Goal: Communication & Community: Answer question/provide support

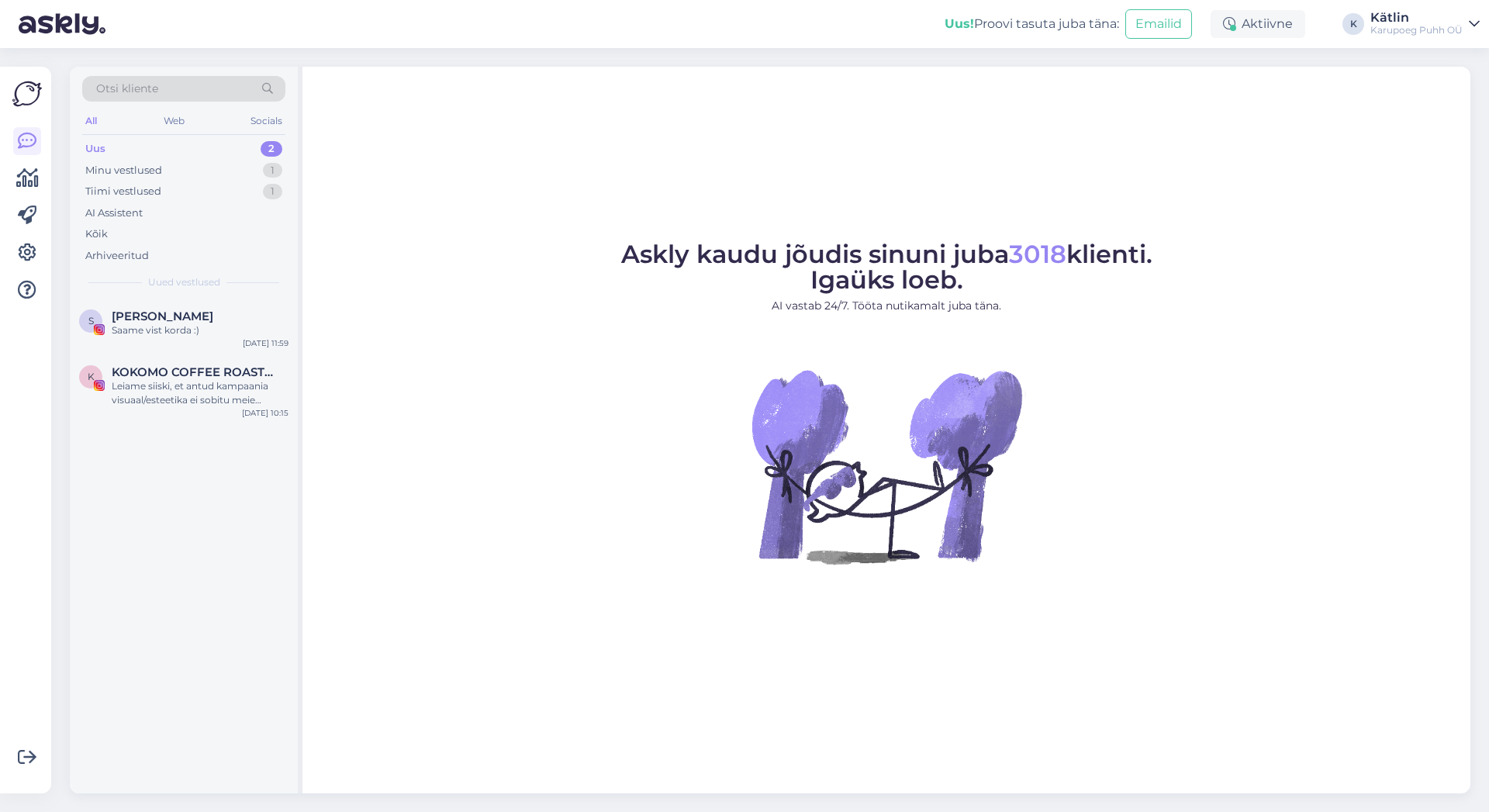
click at [113, 146] on div "Uus 2" at bounding box center [183, 148] width 203 height 21
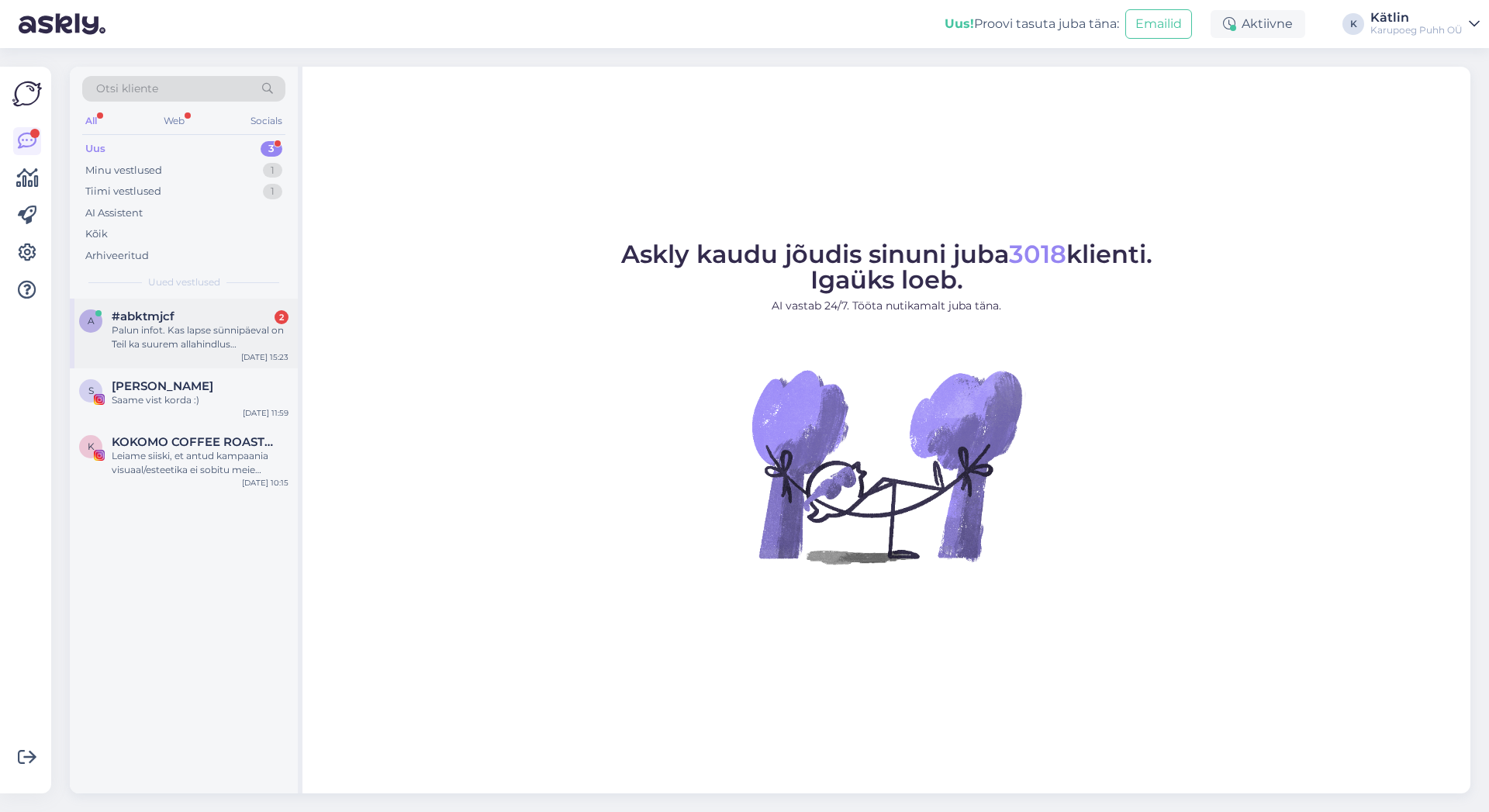
click at [212, 327] on div "Palun infot. Kas lapse sünnipäeval on Teil ka suurem allahindlus [PERSON_NAME]?" at bounding box center [200, 337] width 176 height 28
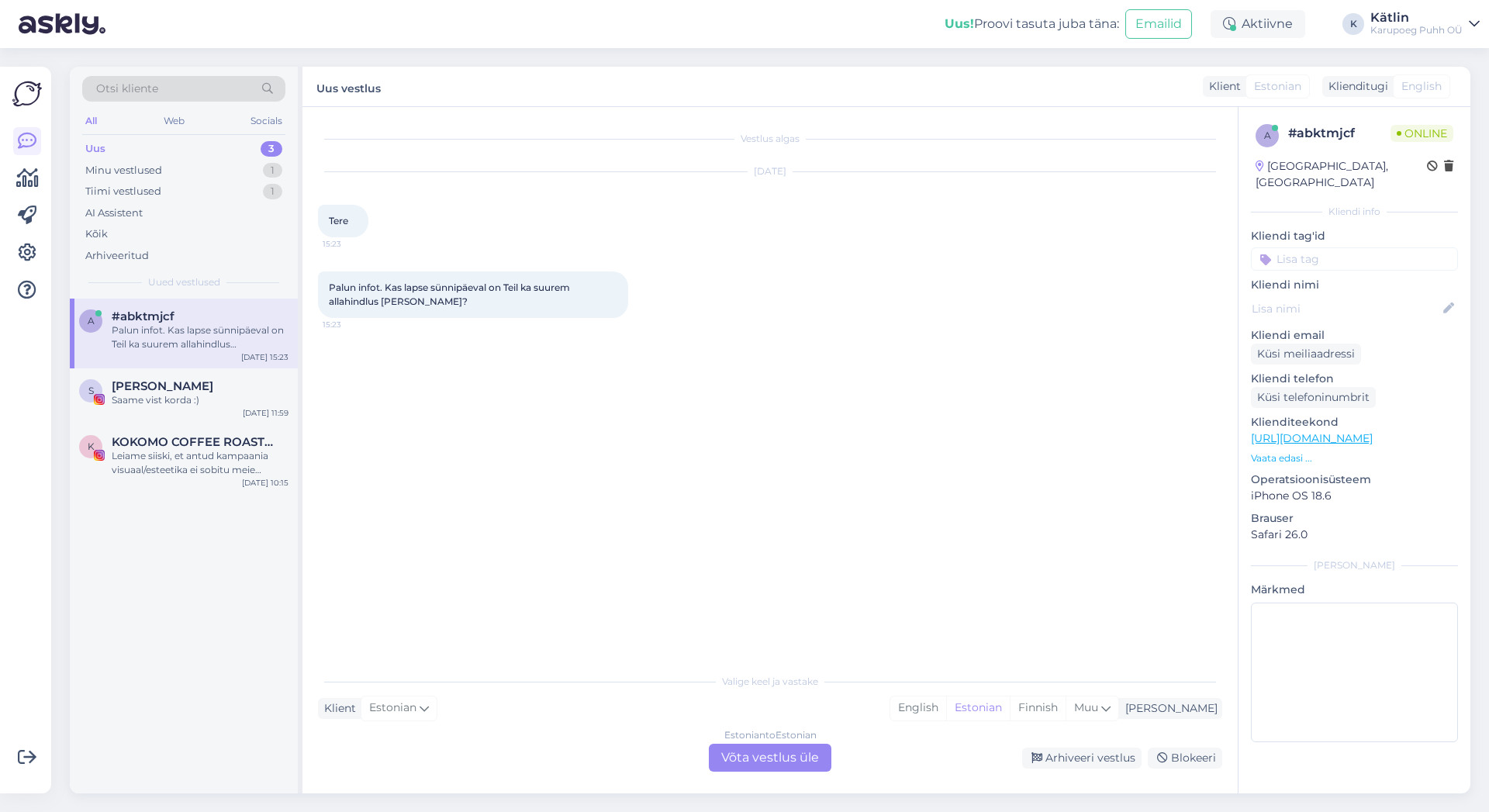
click at [791, 751] on div "Estonian to Estonian Võta vestlus üle" at bounding box center [769, 757] width 123 height 28
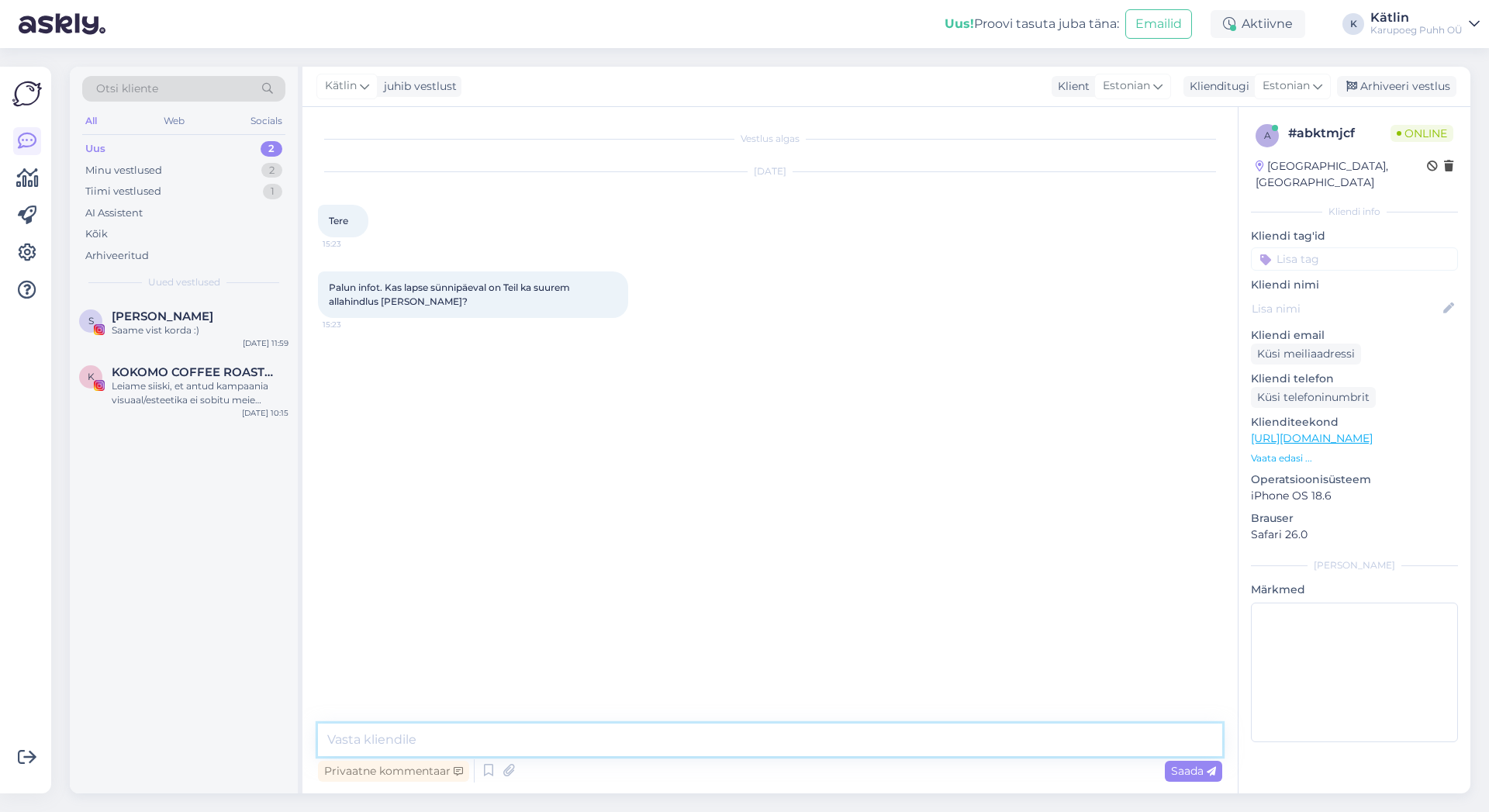
click at [423, 746] on textarea at bounding box center [769, 740] width 904 height 33
type textarea "Tere!"
click at [486, 777] on icon at bounding box center [488, 770] width 19 height 23
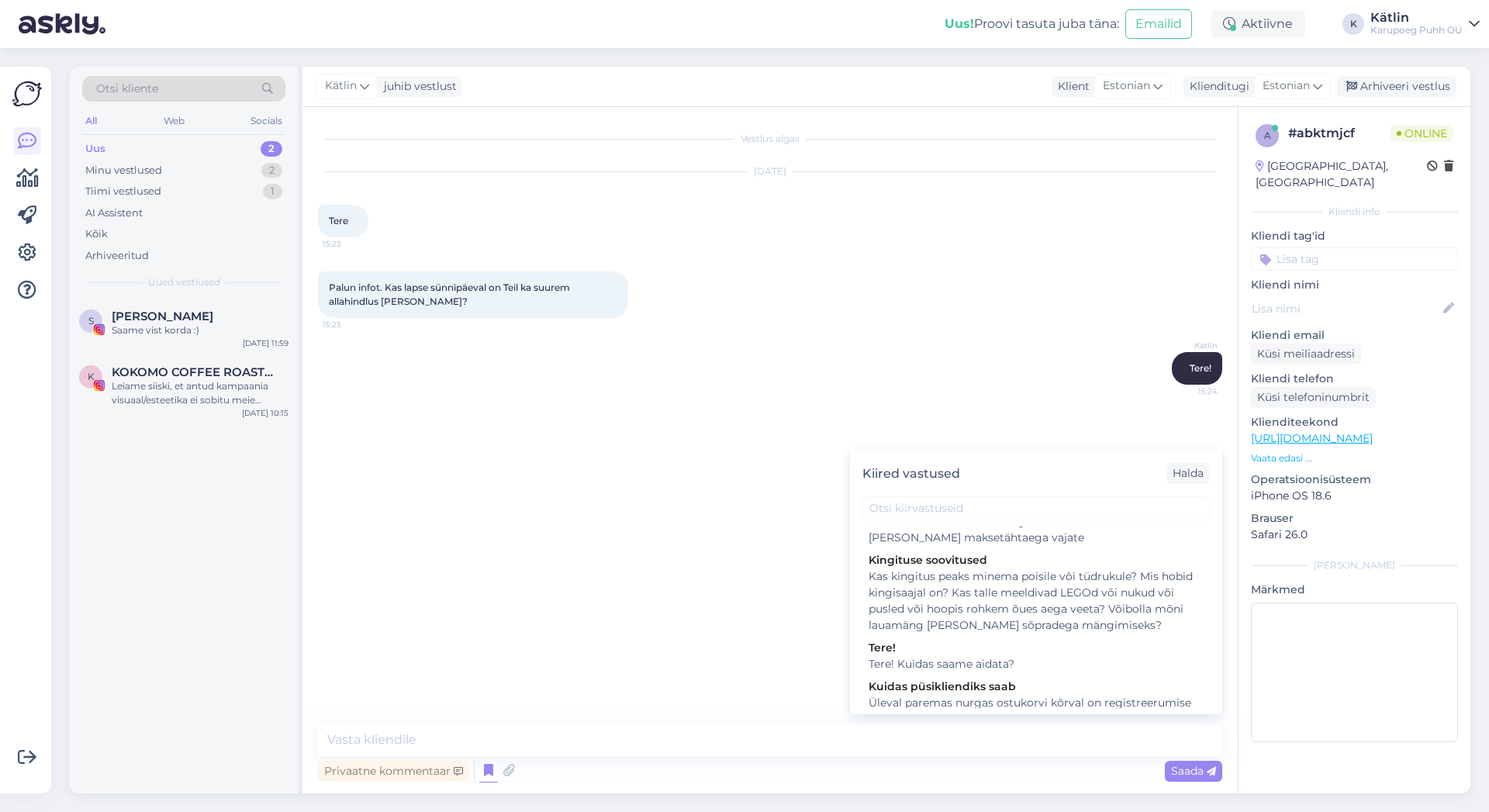
scroll to position [1585, 0]
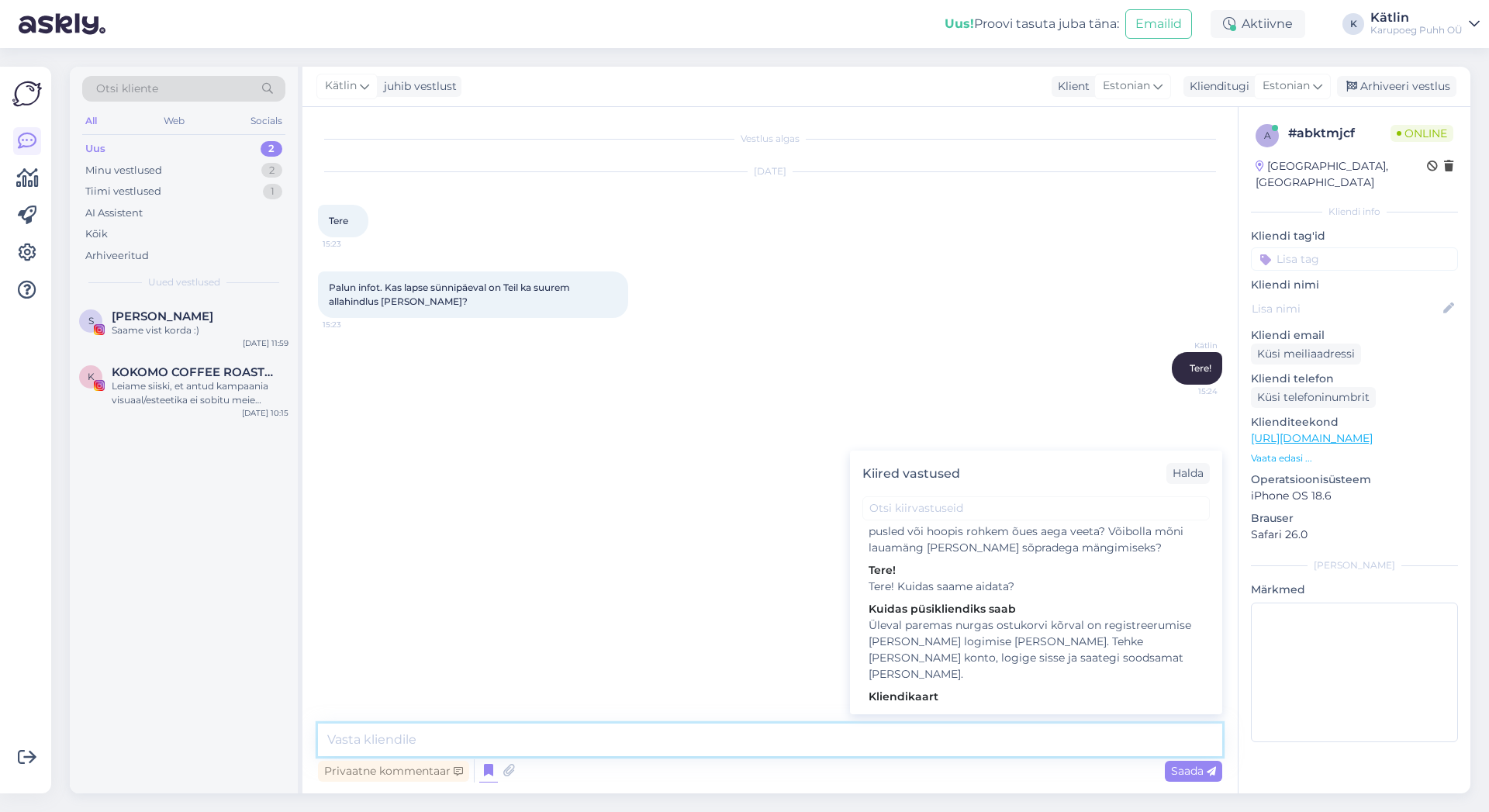
click at [550, 727] on textarea at bounding box center [769, 740] width 904 height 33
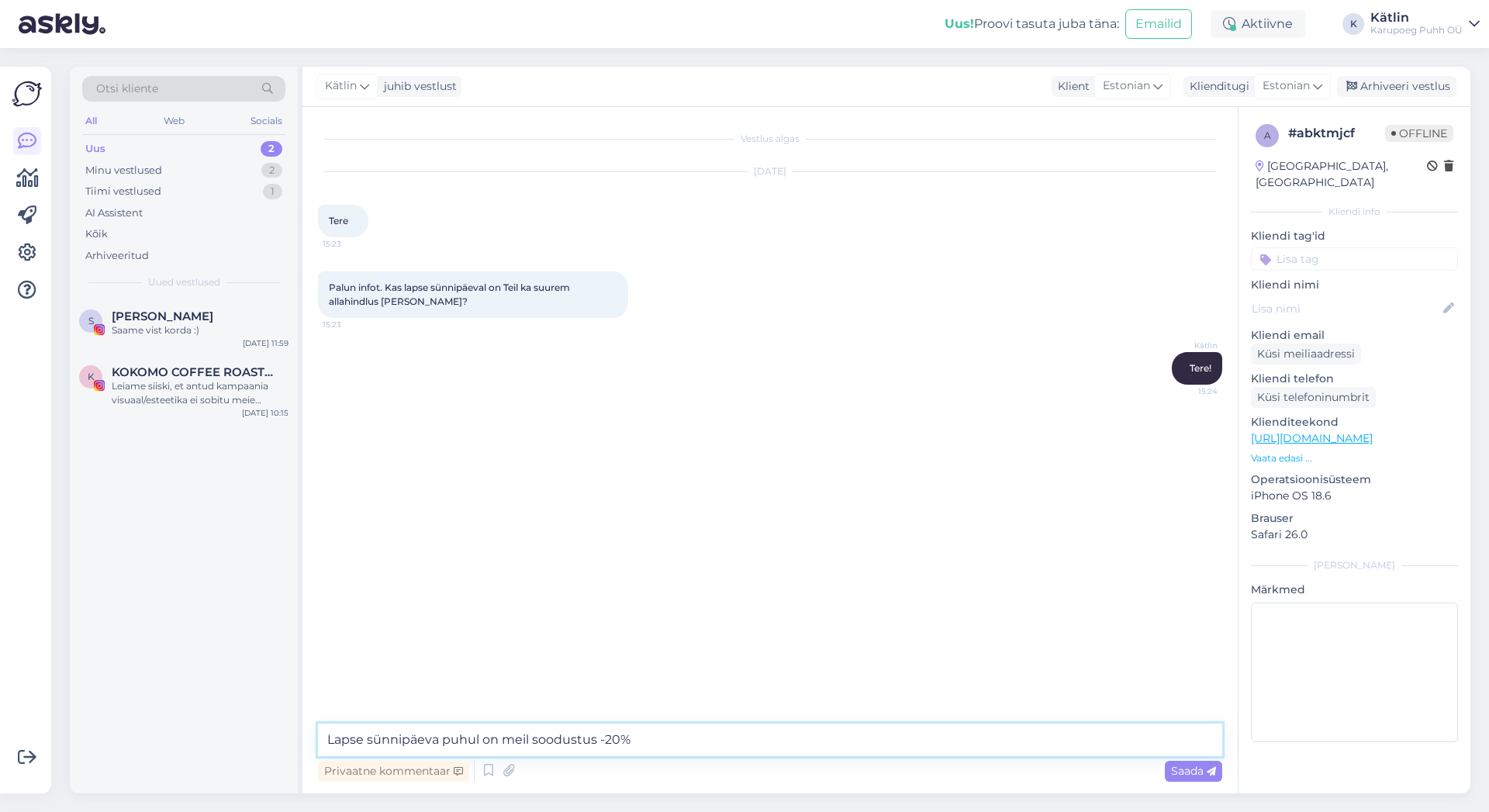
click at [533, 741] on textarea "Lapse sünnipäeva puhul on meil soodustus -20%" at bounding box center [769, 740] width 904 height 33
type textarea "Lapse sünnipäeva puhul on meil sünnipäevasoodustus -20%"
click at [735, 735] on textarea "Lapse sünnipäeva puhul on meil sünnipäevasoodustus -20%" at bounding box center [769, 740] width 904 height 33
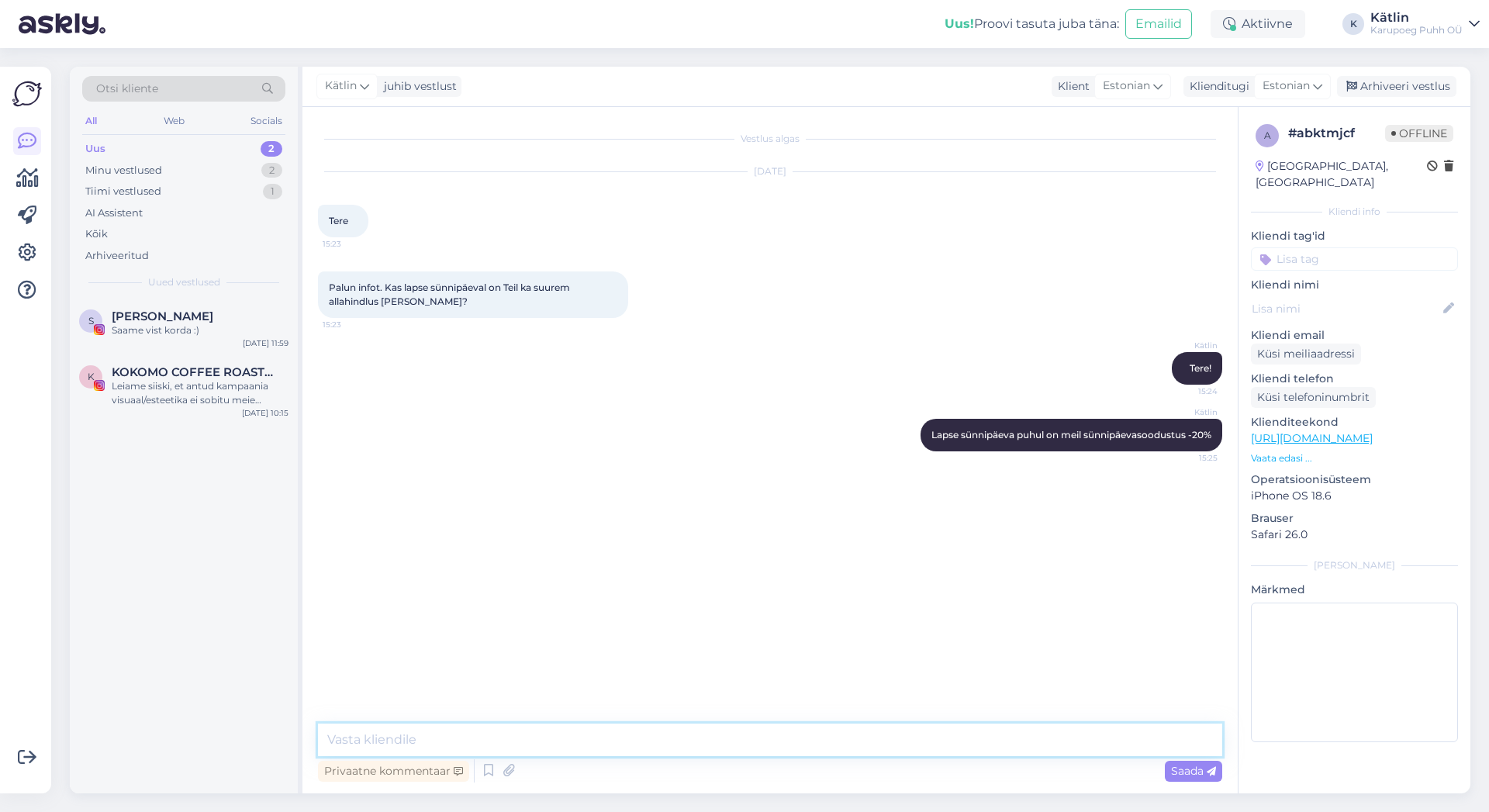
click at [614, 735] on textarea at bounding box center [769, 740] width 904 height 33
paste textarea "20% soodustust tavahindadest 2 nädalat enne sünnipäeva ja 2 nädalat pärast sünn…"
click at [428, 740] on textarea "20% soodustust tavahindadest 2 nädalat enne sünnipäeva ja 2 nädalat pärast sünn…" at bounding box center [769, 740] width 904 height 33
type textarea "20% soodustust saab tavahindadest 2 nädalat enne sünnipäeva ja 2 nädalat pärast…"
click at [1193, 767] on span "Saada" at bounding box center [1193, 771] width 45 height 14
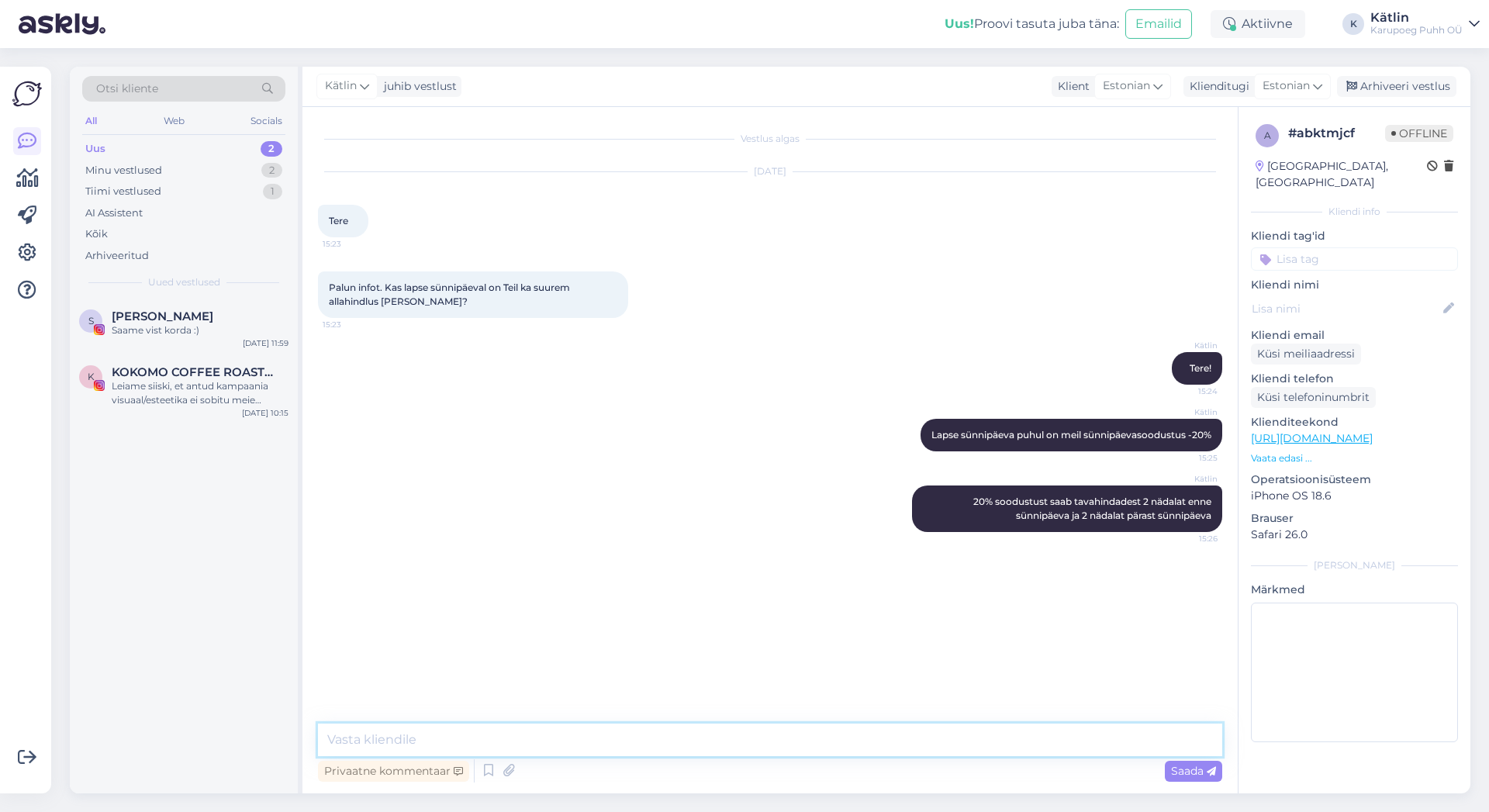
click at [417, 736] on textarea at bounding box center [769, 740] width 904 height 33
paste textarea "tõestamiseks näitama lapse isikut tõendavat dokumenti"
click at [328, 736] on textarea "tõestamiseks näitama lapse isikut tõendavat dokumenti" at bounding box center [769, 740] width 904 height 33
click at [875, 740] on textarea "Soodustuse saamiseks on vaja näidata lapse isikut tõendavat dokumenti" at bounding box center [769, 740] width 904 height 33
type textarea "Soodustuse saamiseks on vaja näidata lapse isikut tõendavat dokumenti."
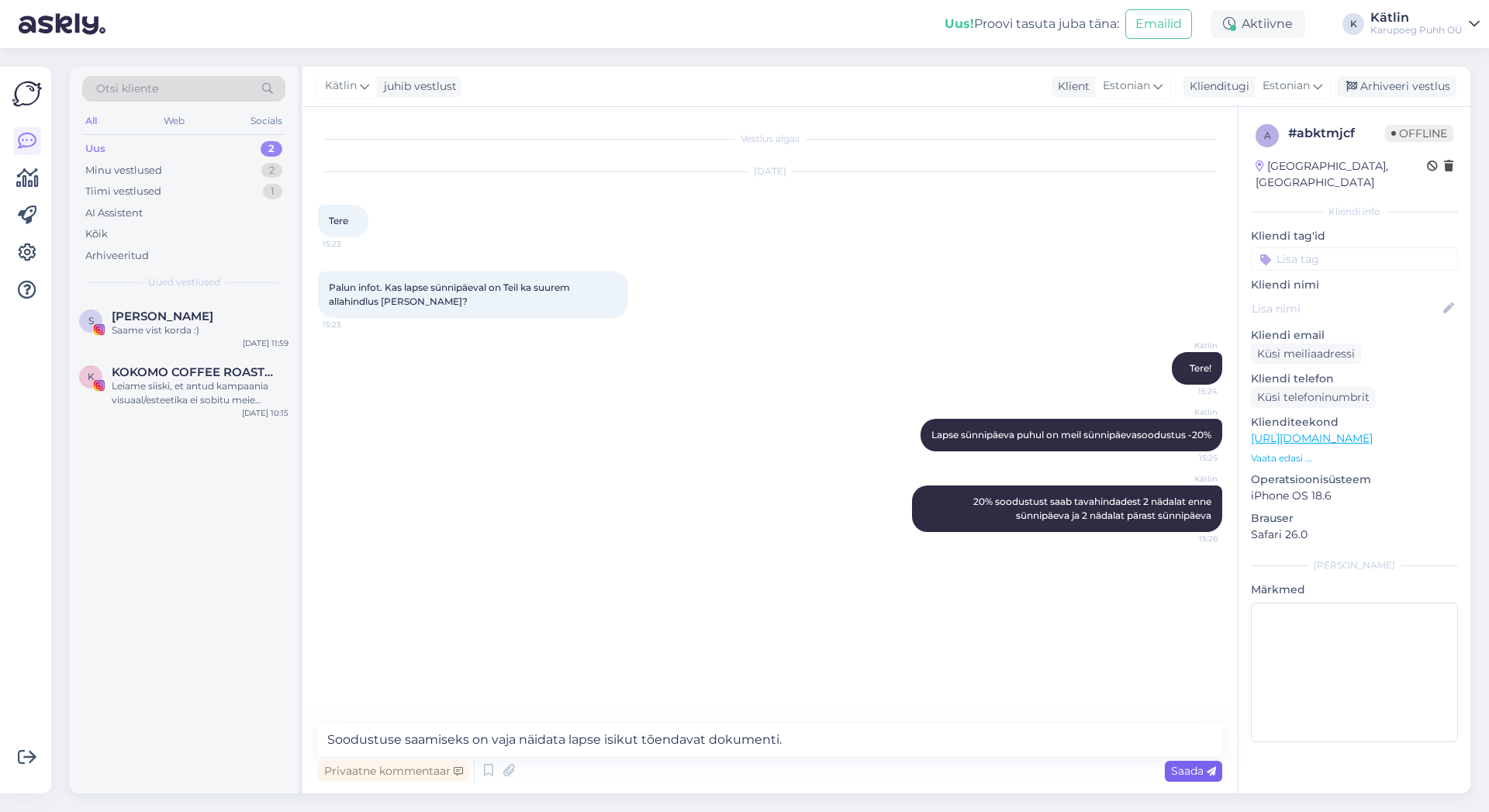
click at [1199, 772] on span "Saada" at bounding box center [1193, 771] width 45 height 14
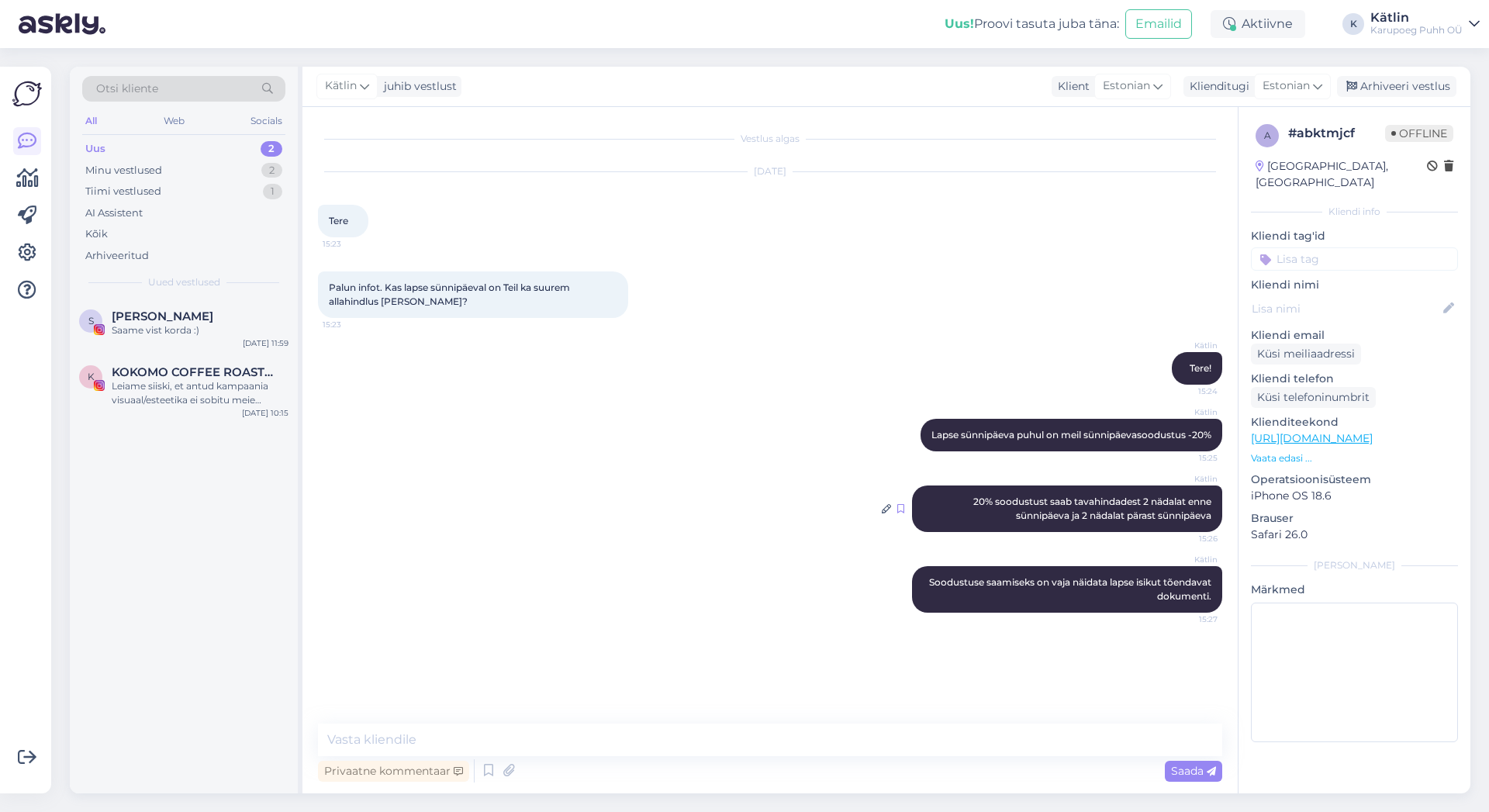
click at [900, 506] on icon at bounding box center [900, 508] width 7 height 9
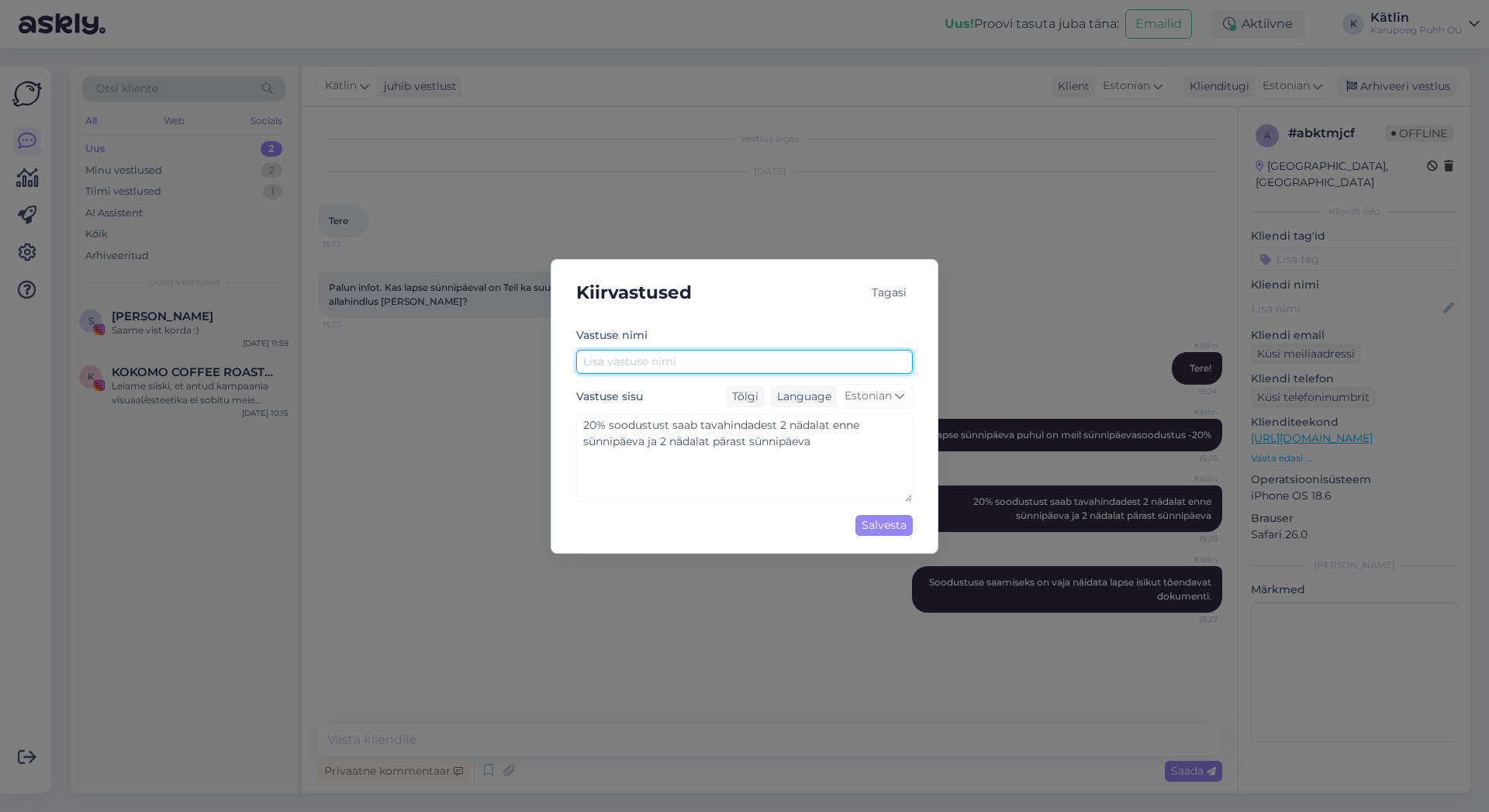
click at [679, 363] on input "text" at bounding box center [744, 361] width 337 height 24
drag, startPoint x: 764, startPoint y: 270, endPoint x: 714, endPoint y: 274, distance: 50.2
click at [714, 274] on div "Kiirvastused Tagasi [PERSON_NAME] nimi Vastuse sisu Tõlgi Language Estonian 20%…" at bounding box center [744, 406] width 388 height 295
click at [691, 361] on input "text" at bounding box center [744, 361] width 337 height 24
type input "Sünnipäevasoodustus"
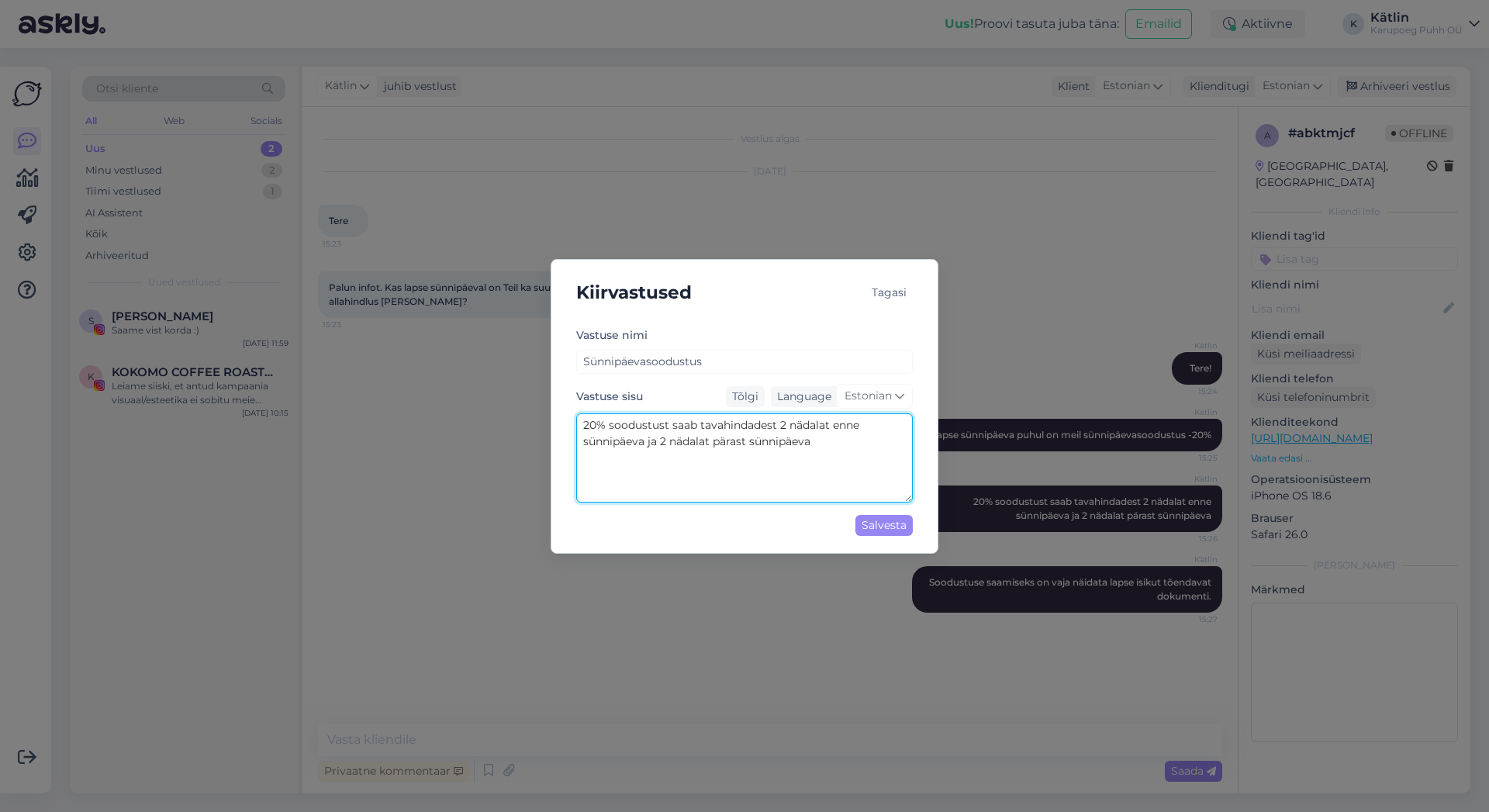
click at [585, 421] on textarea "20% soodustust saab tavahindadest 2 nädalat enne sünnipäeva ja 2 nädalat pärast…" at bounding box center [744, 457] width 337 height 89
drag, startPoint x: 667, startPoint y: 439, endPoint x: 609, endPoint y: 438, distance: 58.0
click at [609, 438] on textarea "Lapse sünnipäeva puhul pakume sünnipäevasoodustust 20% soodustust saab tavahind…" at bounding box center [744, 457] width 337 height 89
click at [715, 457] on textarea "[PERSON_NAME] sünnipäeva puhul pakume sünnipäevasoodustust 20% tavahindadest 2 …" at bounding box center [744, 457] width 337 height 89
click at [583, 442] on textarea "[PERSON_NAME] sünnipäeva puhul pakume sünnipäevasoodustust 20% tavahindadest 2 …" at bounding box center [744, 457] width 337 height 89
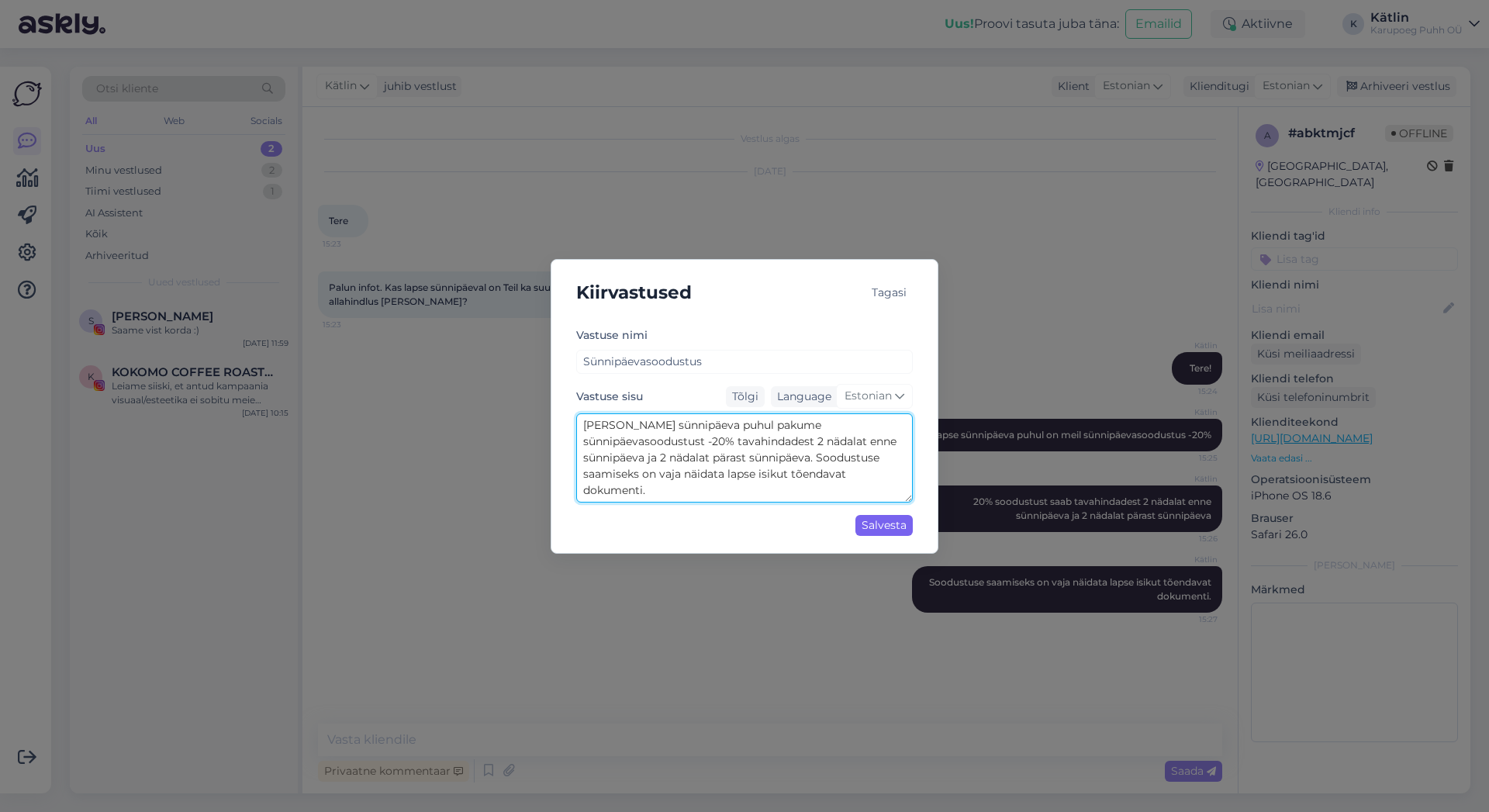
type textarea "[PERSON_NAME] sünnipäeva puhul pakume sünnipäevasoodustust -20% tavahindadest 2…"
click at [886, 518] on div "Salvesta" at bounding box center [883, 525] width 57 height 21
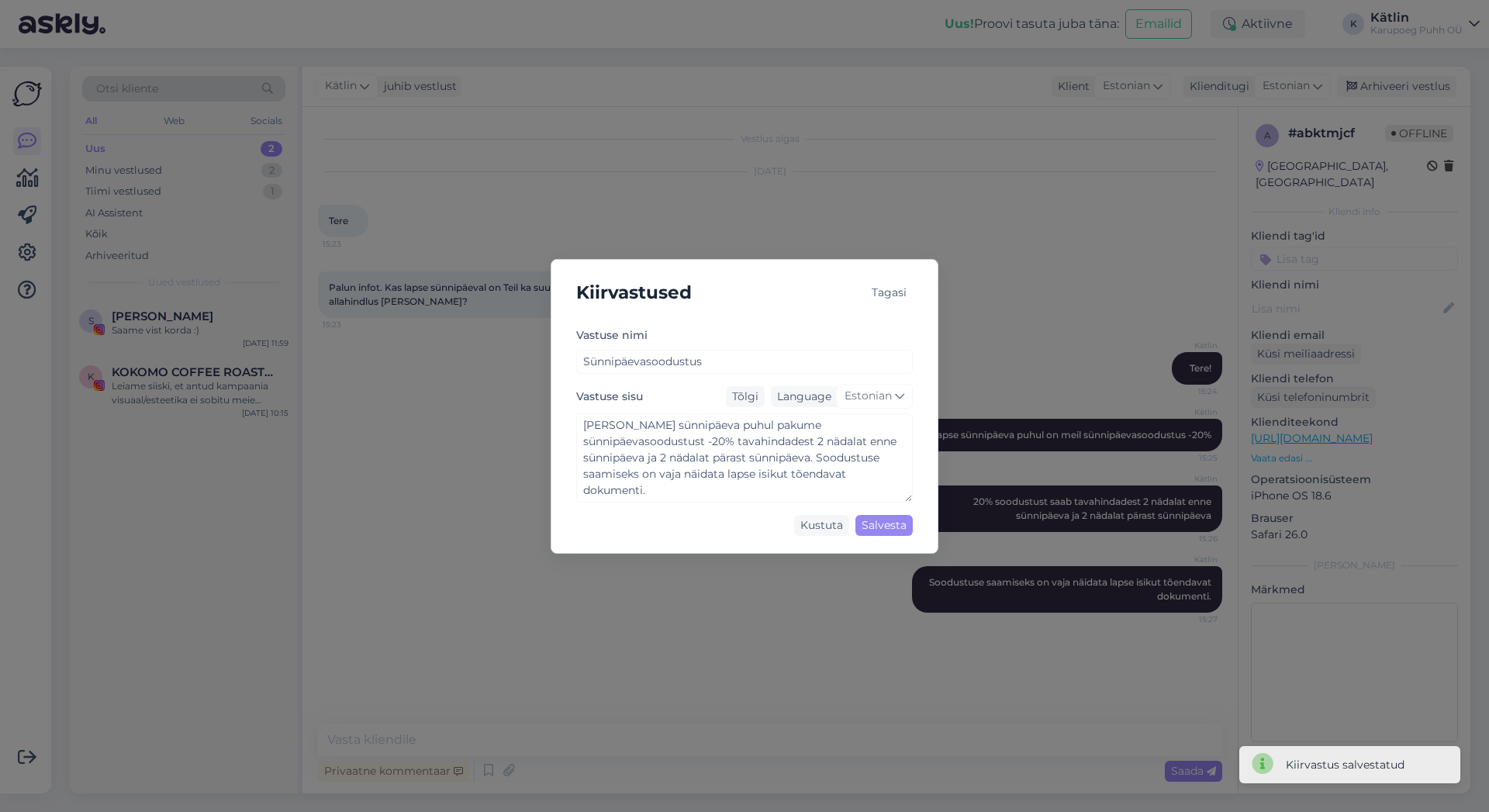
click at [902, 295] on div "Tagasi" at bounding box center [888, 292] width 47 height 21
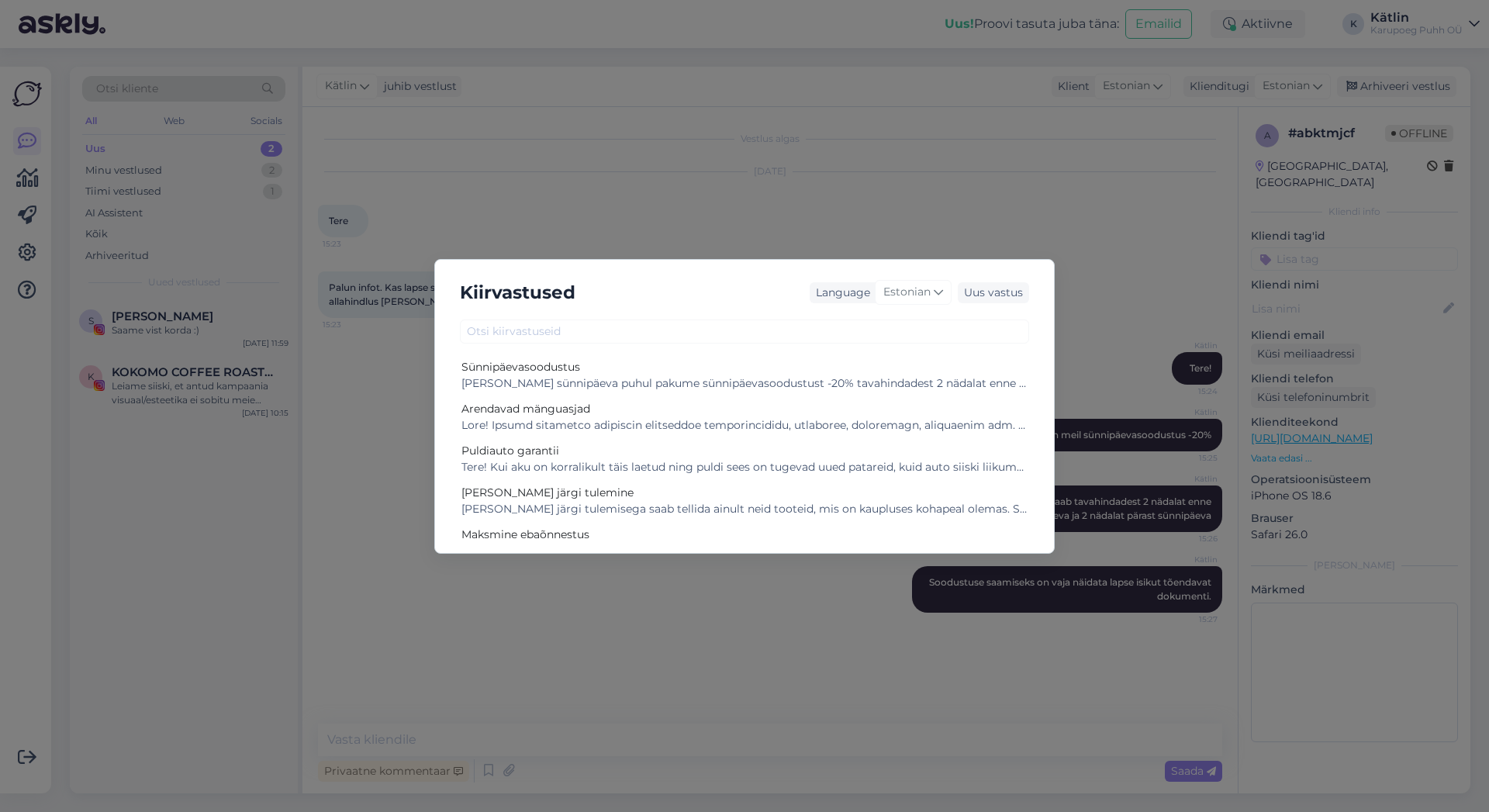
click at [667, 240] on div "Kiirvastused Language Estonian Uus vastus Sünnipäevasoodustus Lapse sünnipäeva …" at bounding box center [744, 406] width 1489 height 812
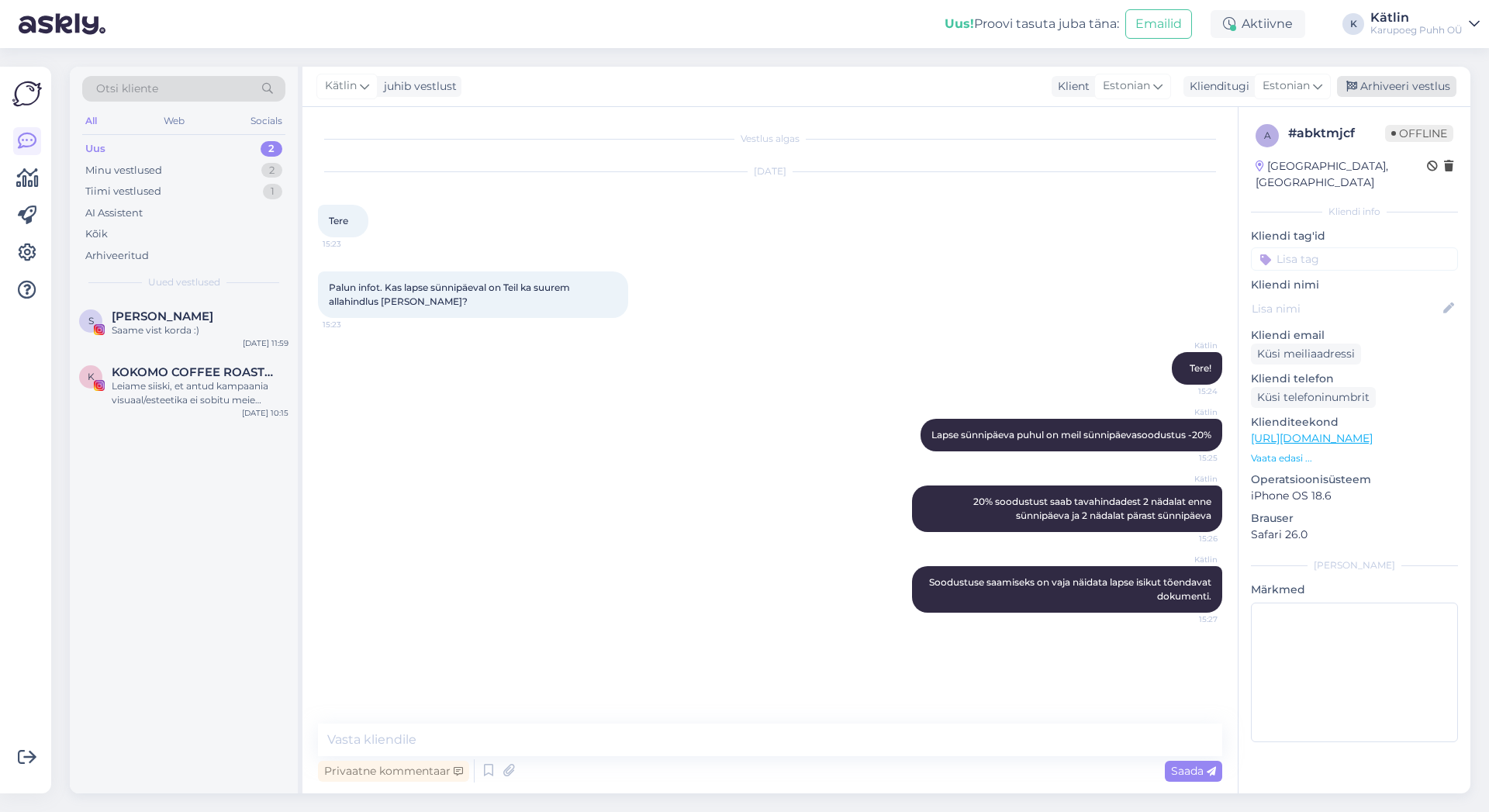
click at [1420, 88] on div "Arhiveeri vestlus" at bounding box center [1396, 87] width 119 height 21
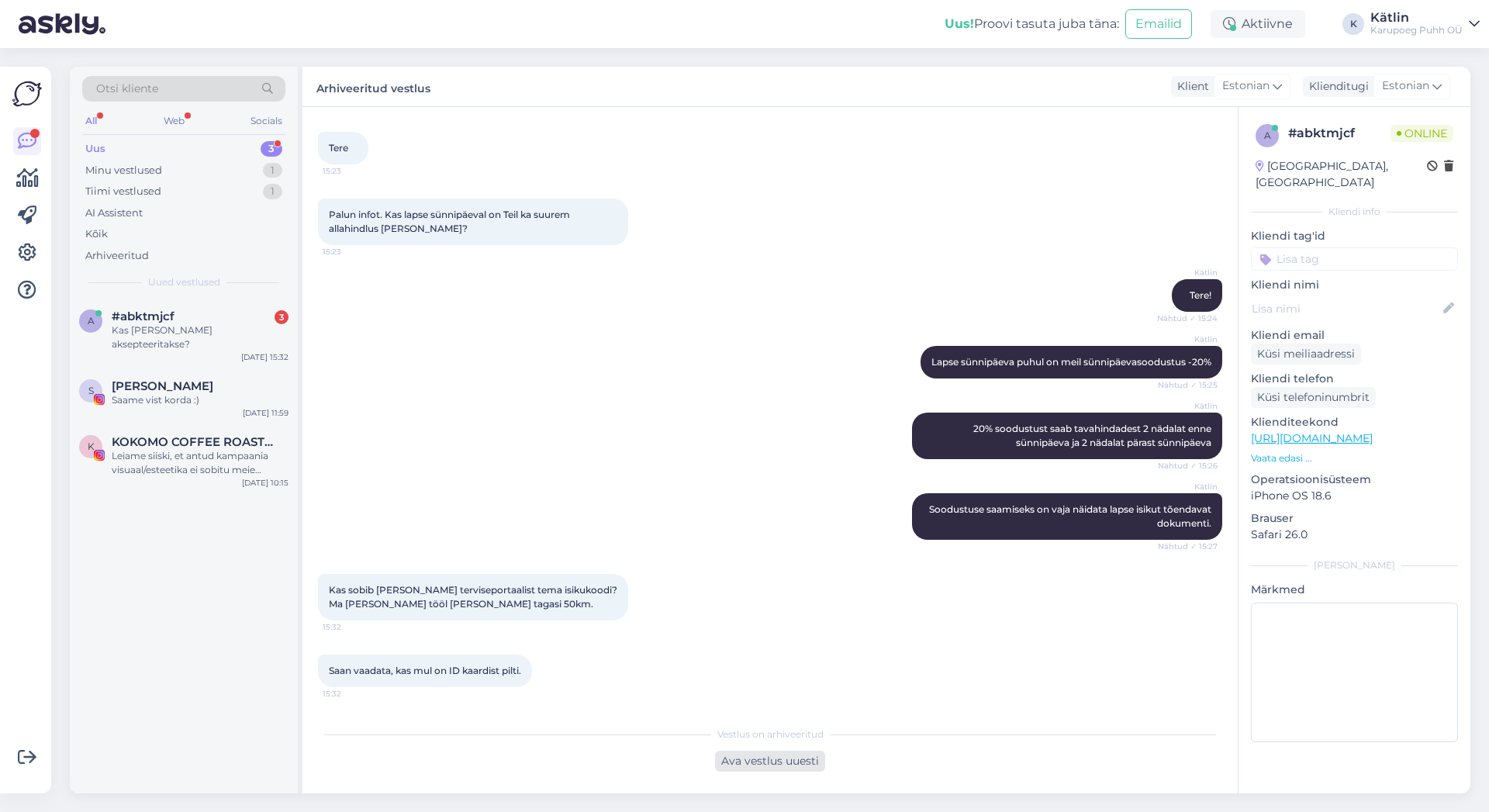
scroll to position [140, 0]
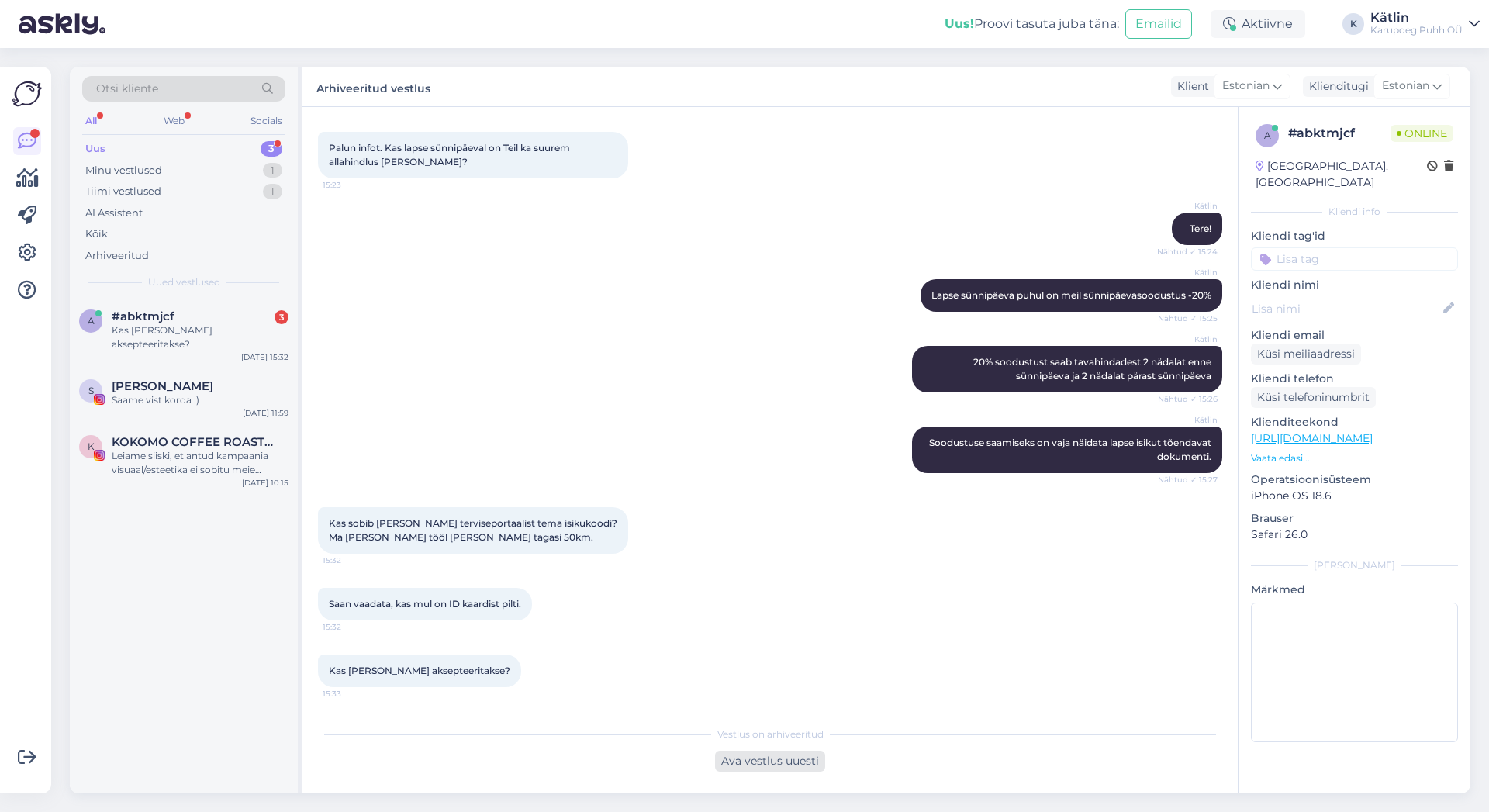
click at [794, 763] on div "Ava vestlus uuesti" at bounding box center [770, 761] width 111 height 21
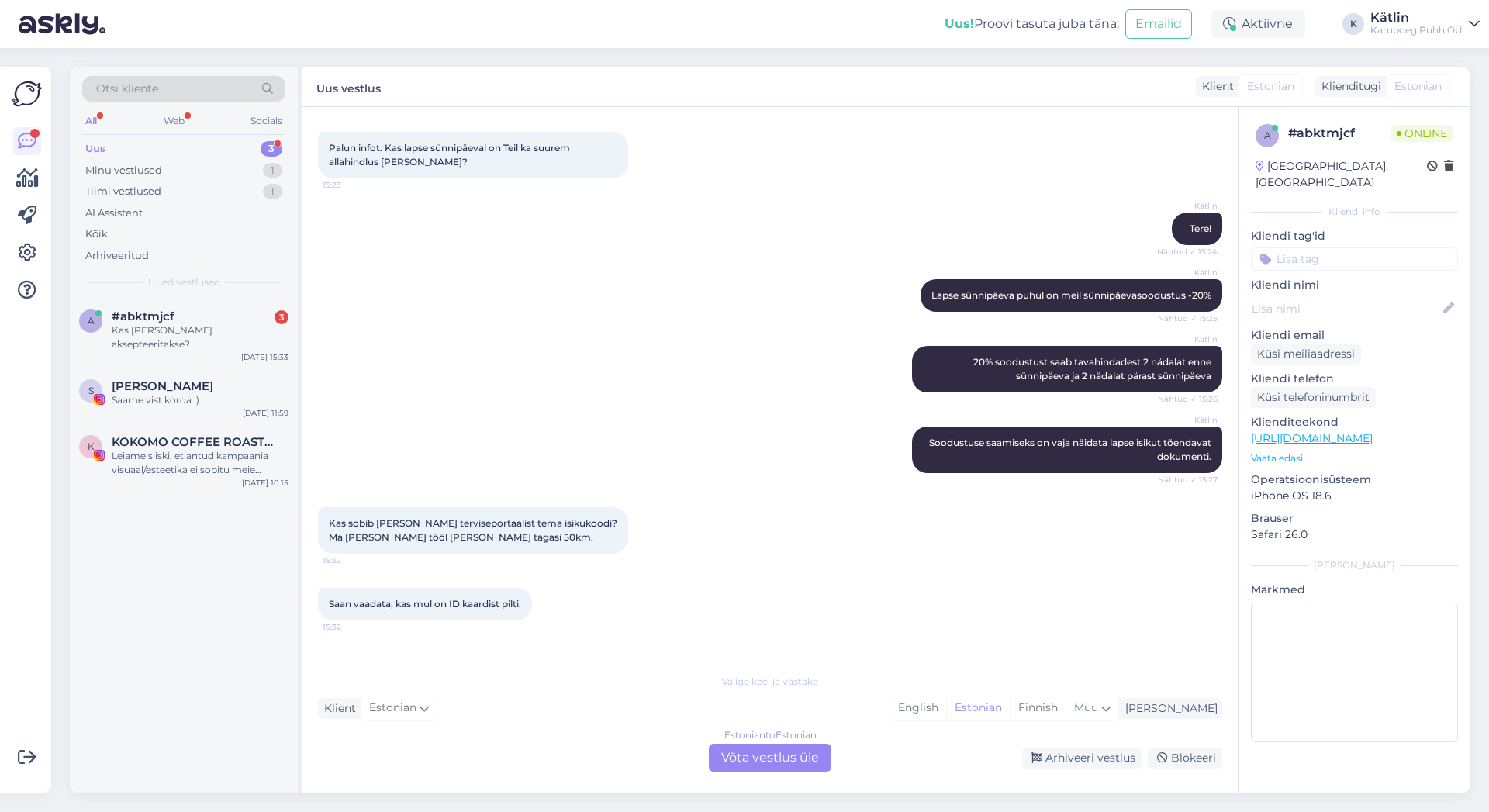
click at [649, 706] on div "Klient Estonian Mina English Estonian Finnish Muu" at bounding box center [769, 708] width 904 height 21
click at [654, 683] on div "Valige keel ja vastake" at bounding box center [769, 681] width 904 height 14
click at [756, 754] on div "Estonian to Estonian Võta vestlus üle" at bounding box center [769, 757] width 123 height 28
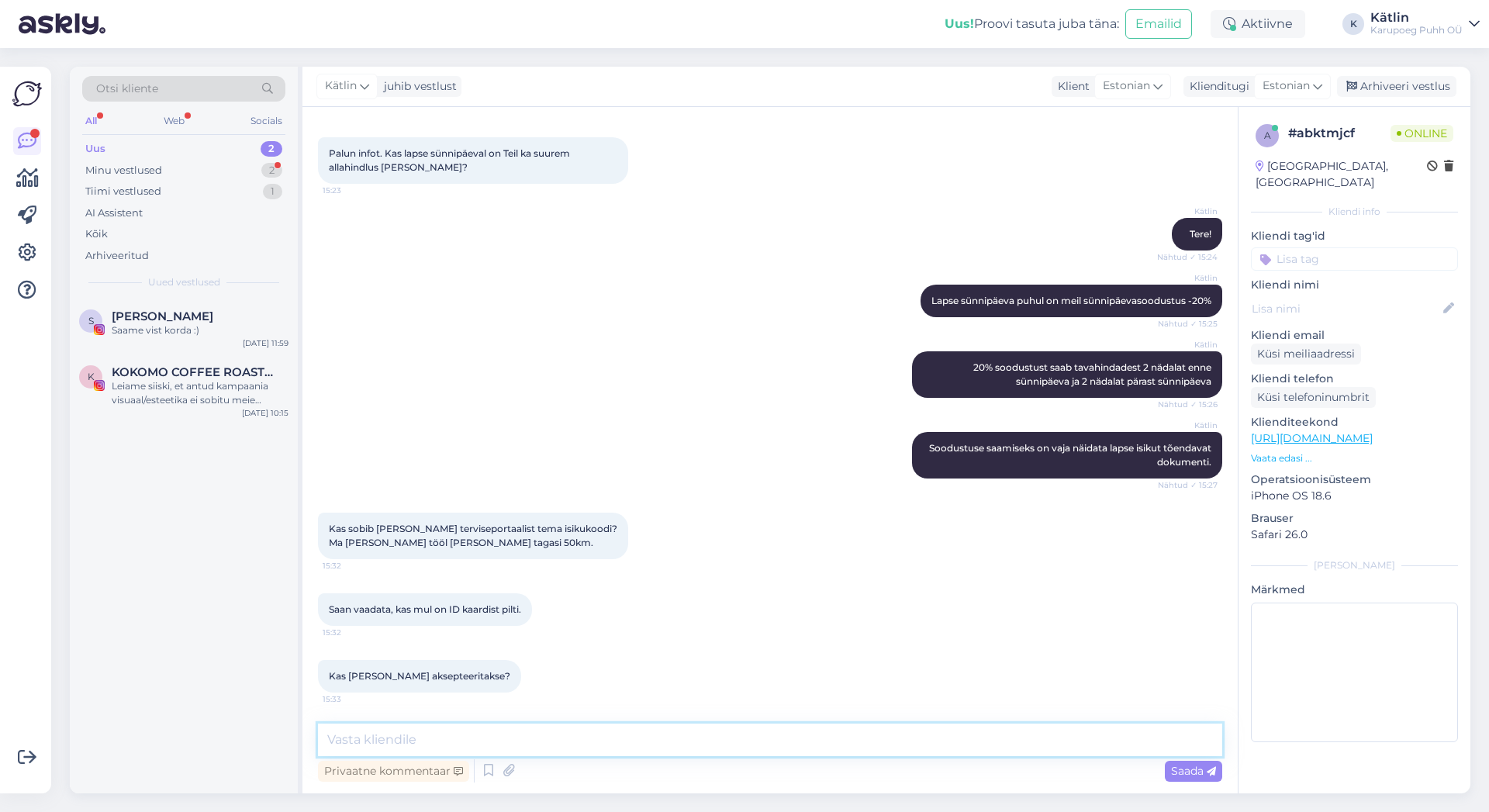
click at [505, 730] on textarea at bounding box center [769, 740] width 904 height 33
type textarea "Ma usun [PERSON_NAME], et saab [PERSON_NAME] hakkama :)"
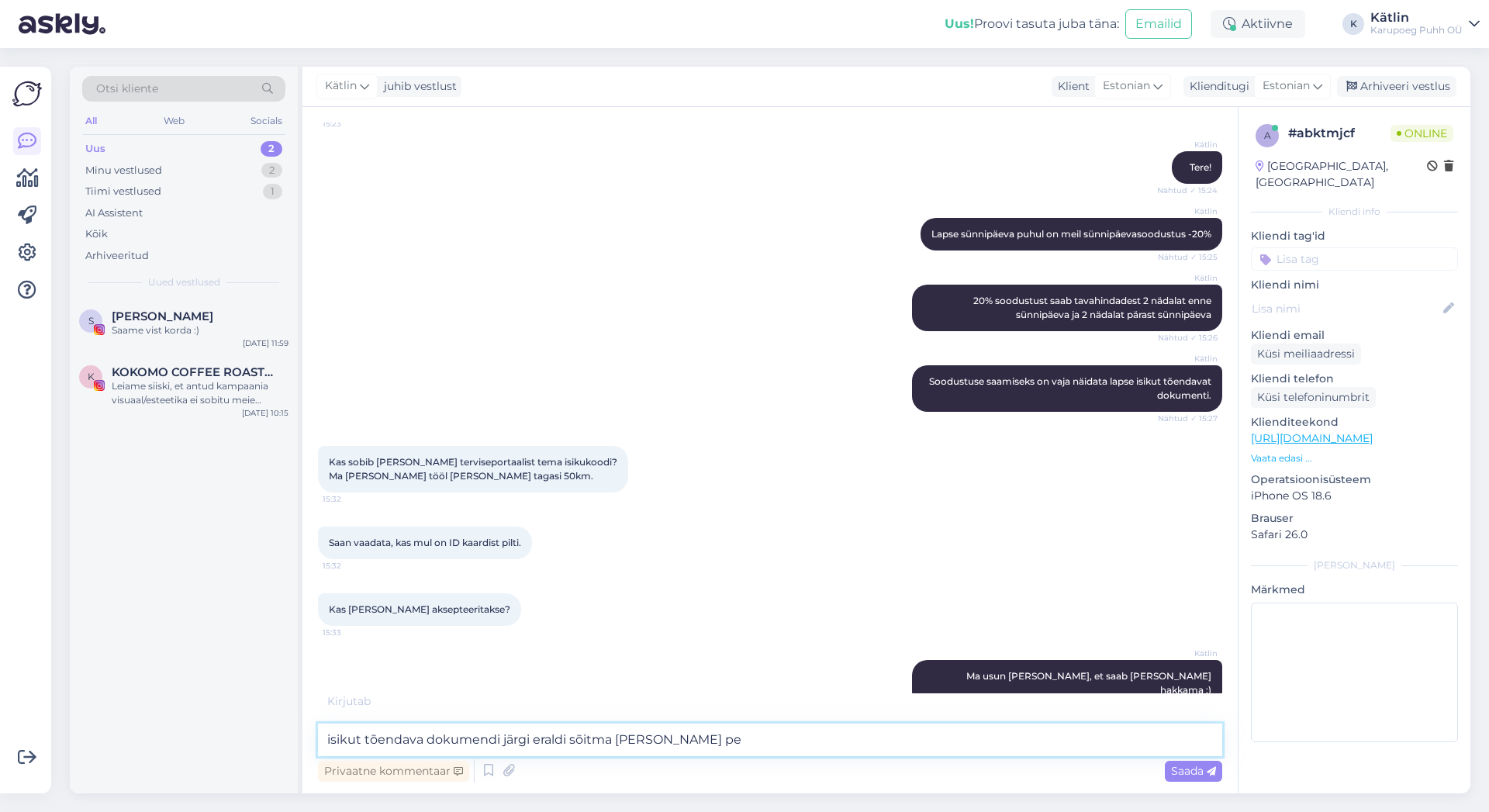
type textarea "isikut tõendava dokumendi järgi eraldi sõitma [PERSON_NAME] pea"
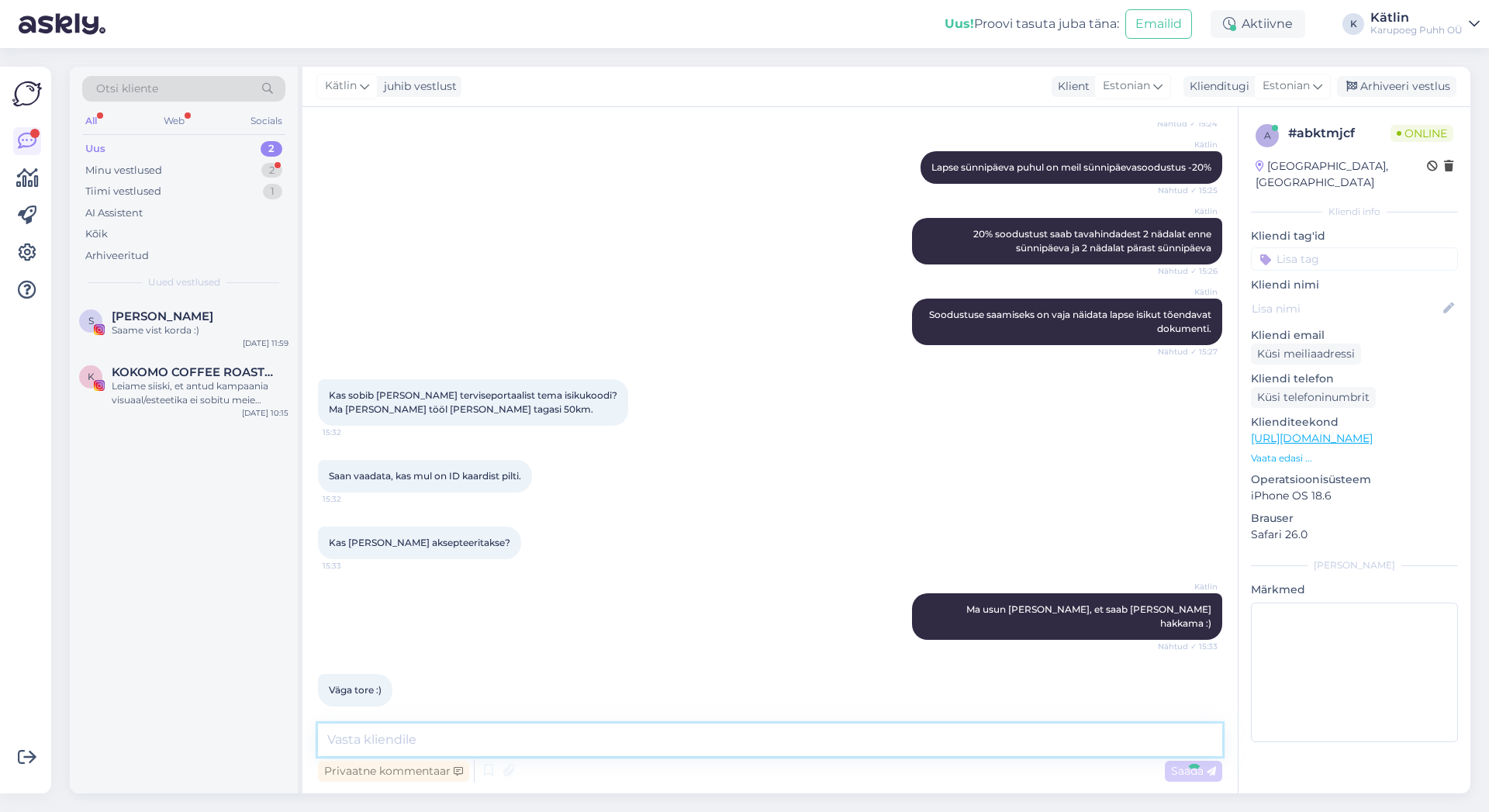
scroll to position [334, 0]
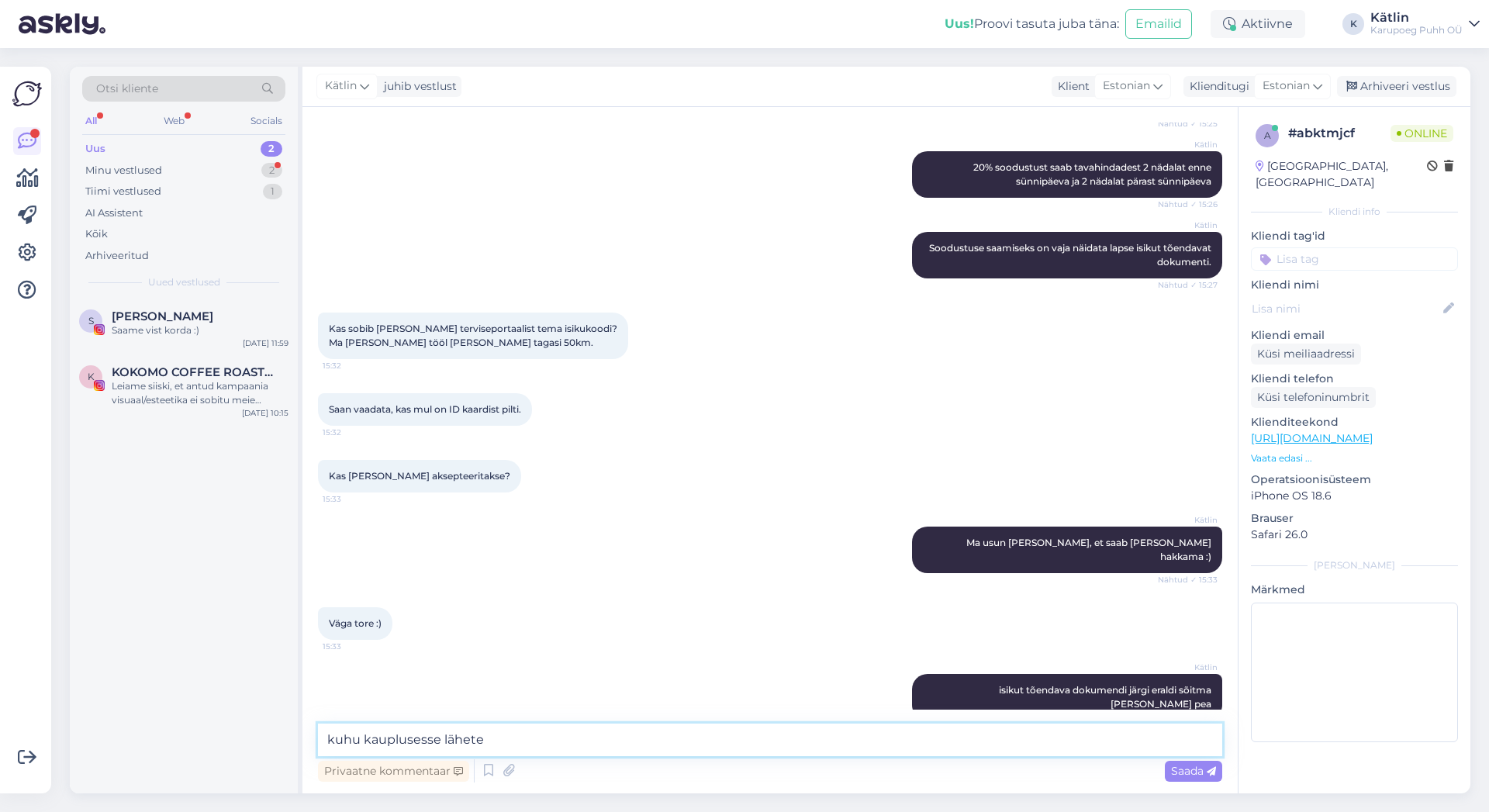
type textarea "kuhu kauplusesse lähete?"
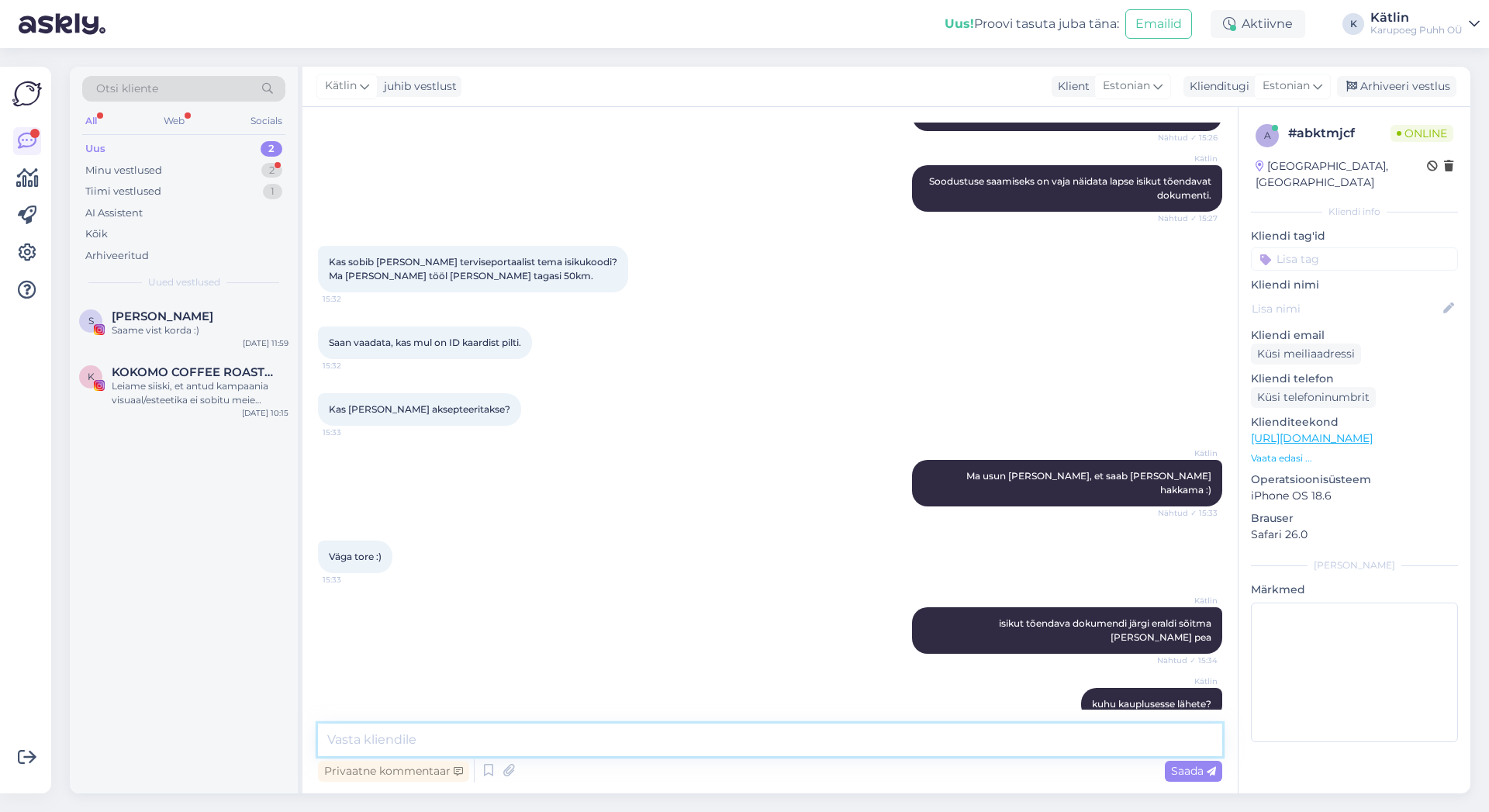
scroll to position [468, 0]
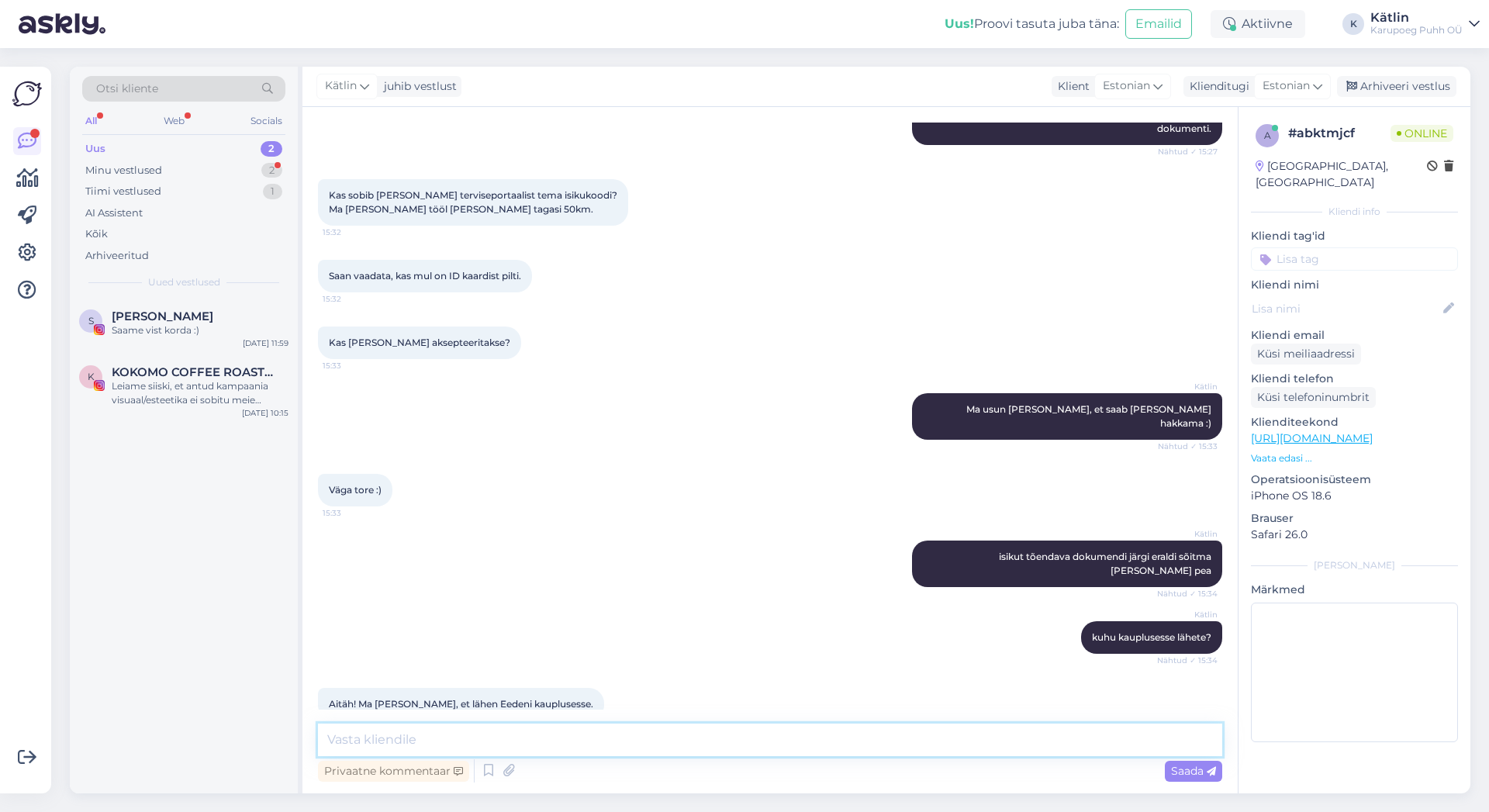
click at [527, 739] on textarea at bounding box center [769, 740] width 904 height 33
type textarea "Hästi :) Head ostlemist!"
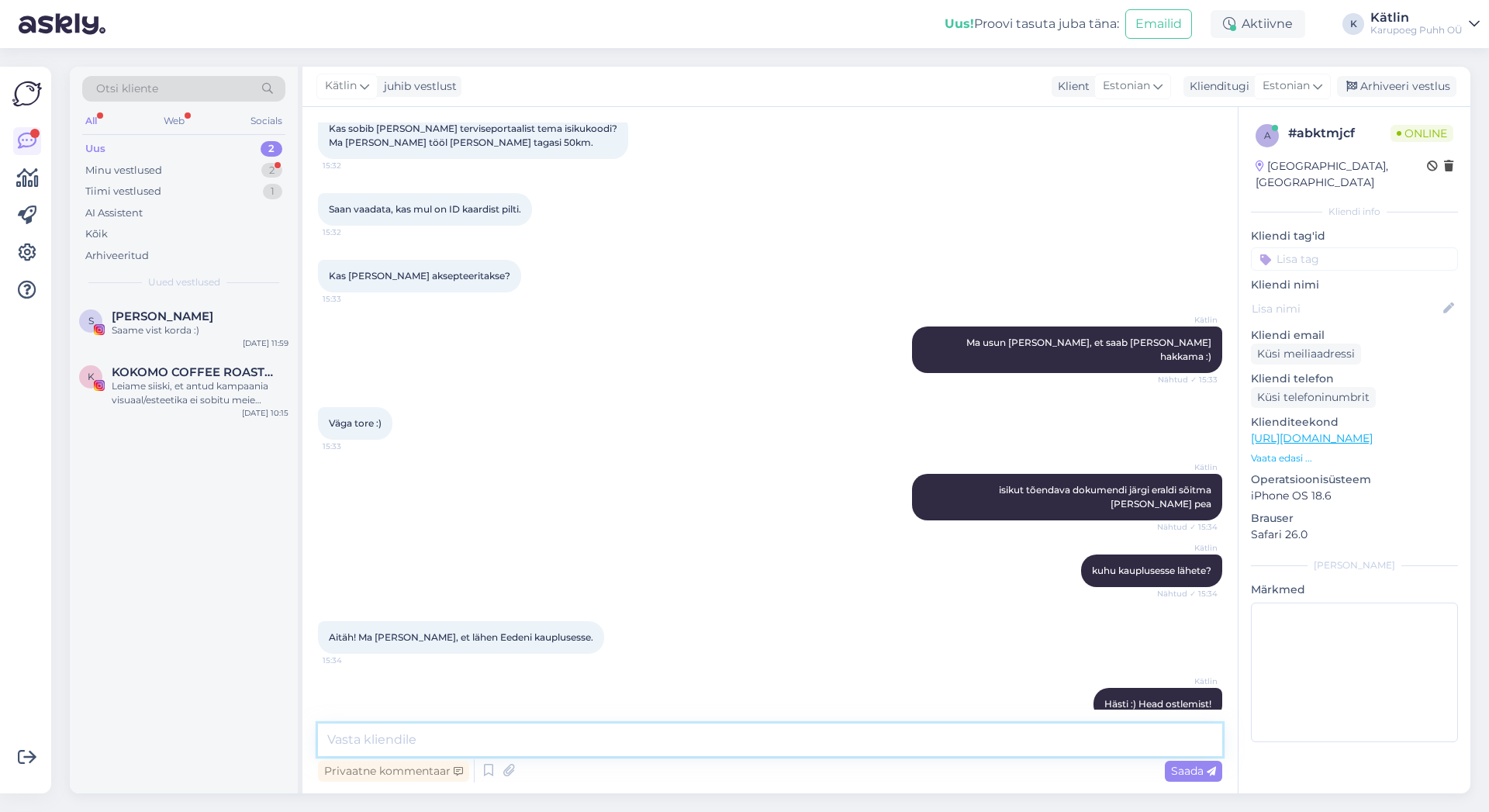
scroll to position [601, 0]
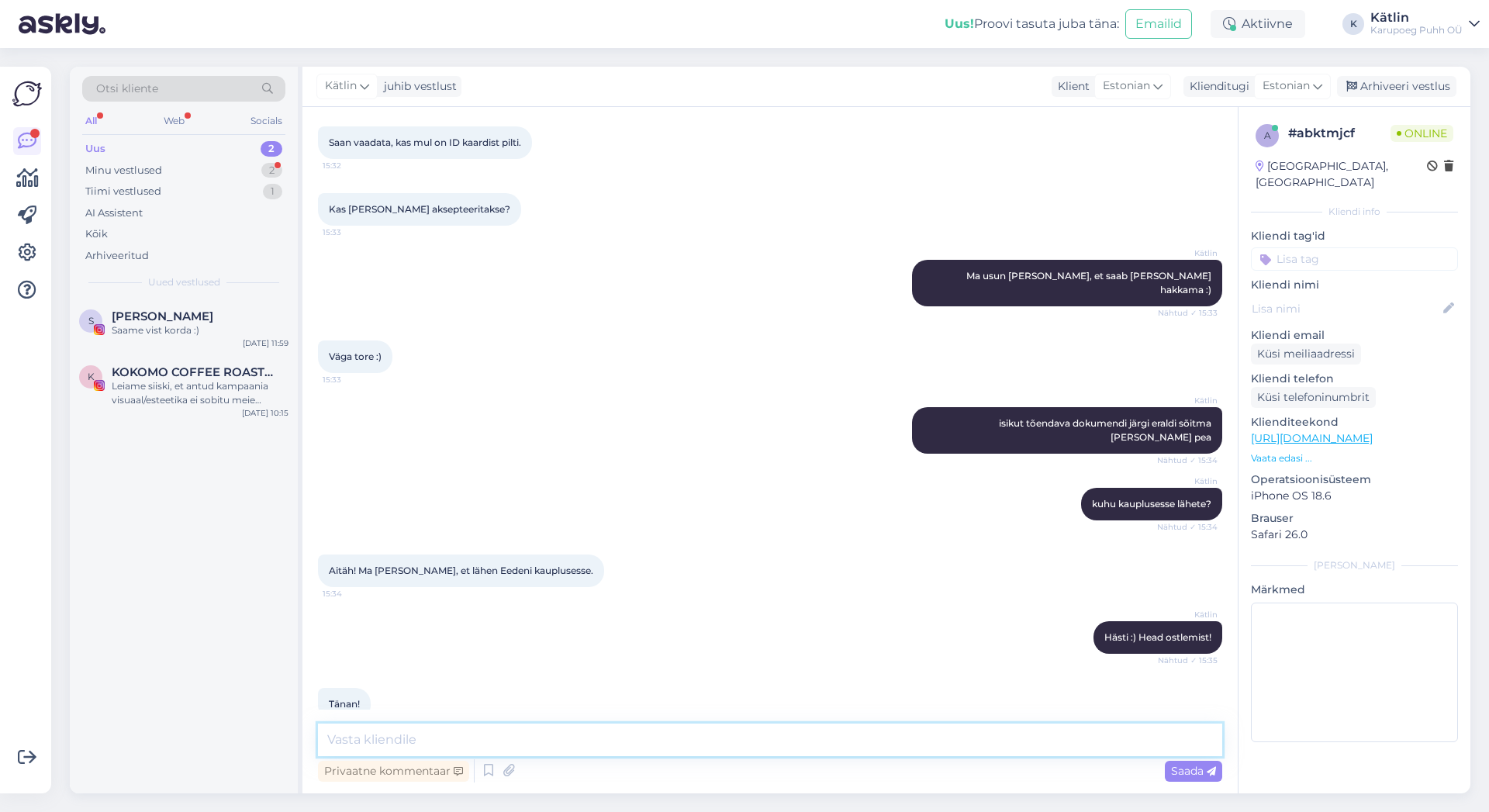
click at [584, 741] on textarea at bounding box center [769, 740] width 904 height 33
